Goal: Task Accomplishment & Management: Manage account settings

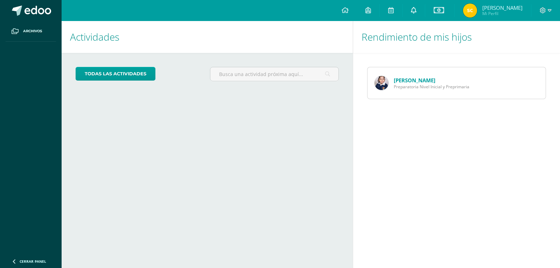
click at [411, 13] on icon at bounding box center [414, 10] width 6 height 6
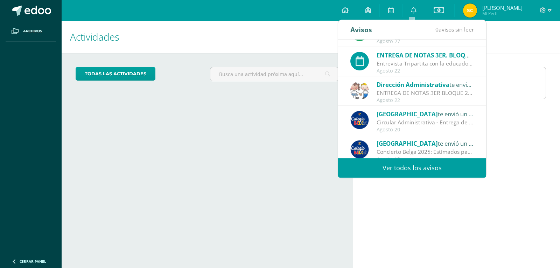
scroll to position [116, 0]
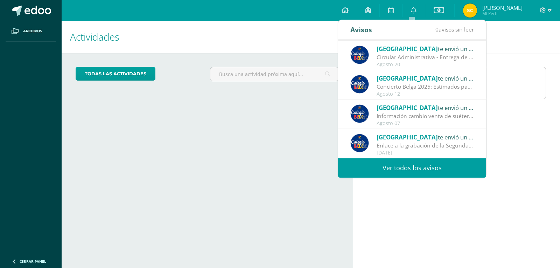
click at [415, 166] on link "Ver todos los avisos" at bounding box center [412, 167] width 148 height 19
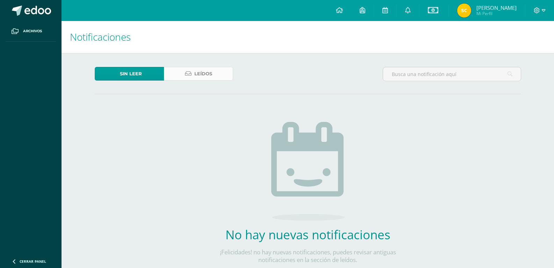
click at [192, 71] on link "Leídos" at bounding box center [198, 74] width 69 height 14
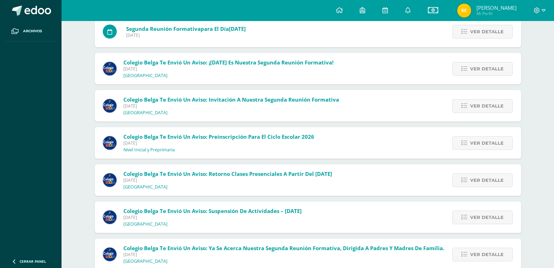
scroll to position [462, 0]
click at [477, 140] on span "Ver detalle" at bounding box center [487, 143] width 34 height 13
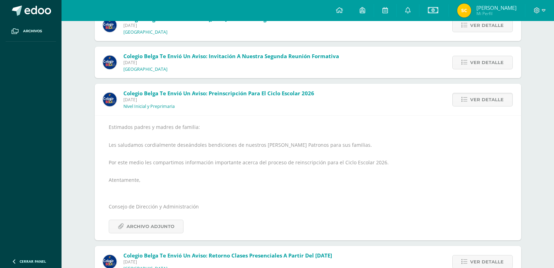
scroll to position [567, 0]
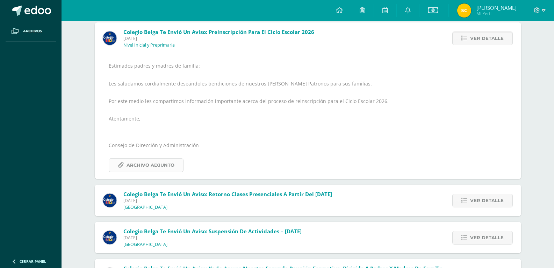
click at [152, 162] on span "Archivo Adjunto" at bounding box center [151, 164] width 48 height 13
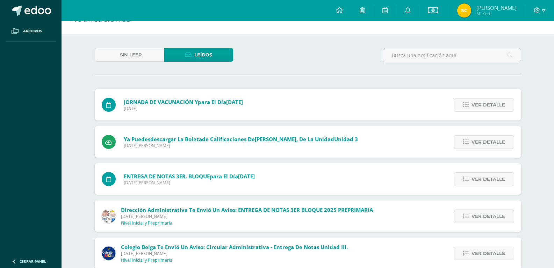
scroll to position [0, 0]
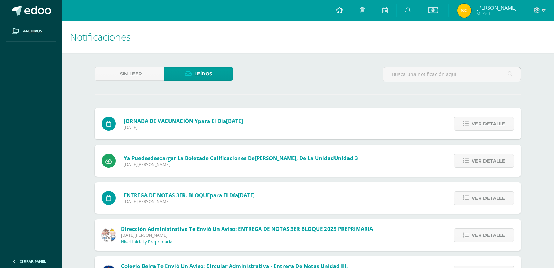
click at [336, 8] on icon at bounding box center [339, 10] width 7 height 6
click at [485, 11] on span "Mi Perfil" at bounding box center [497, 13] width 40 height 6
click at [336, 9] on icon at bounding box center [339, 10] width 7 height 6
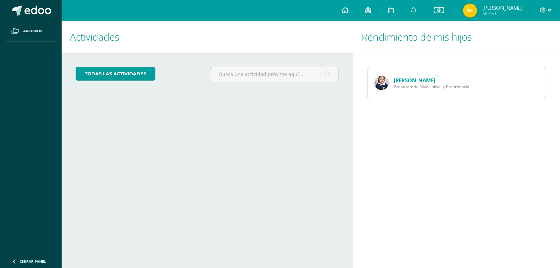
click at [415, 82] on link "Denisse Monroy" at bounding box center [414, 80] width 42 height 7
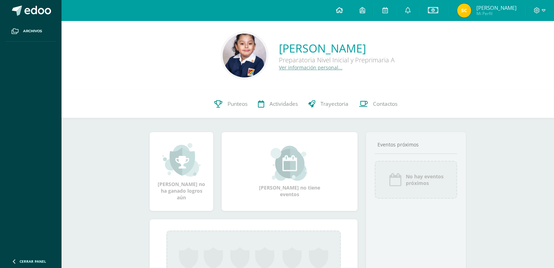
click at [336, 9] on icon at bounding box center [339, 10] width 7 height 6
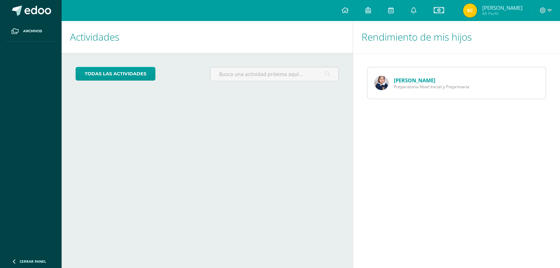
click at [393, 93] on div "[PERSON_NAME] Preparatoria Nivel Inicial y Preprimaria" at bounding box center [421, 82] width 109 height 31
click at [490, 10] on span "[PERSON_NAME]" at bounding box center [502, 7] width 40 height 7
click at [435, 6] on icon at bounding box center [438, 10] width 10 height 8
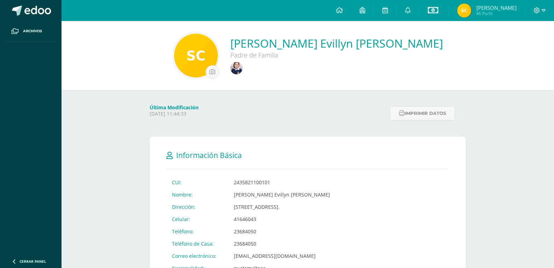
click at [431, 10] on icon at bounding box center [433, 10] width 10 height 8
click at [428, 36] on link "Estado de cuenta actual" at bounding box center [430, 39] width 77 height 17
